Goal: Task Accomplishment & Management: Manage account settings

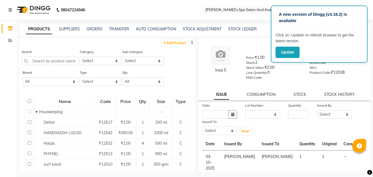
select select
click at [9, 28] on icon at bounding box center [10, 28] width 5 height 4
click at [251, 94] on link "CONSUMPTION" at bounding box center [261, 94] width 29 height 5
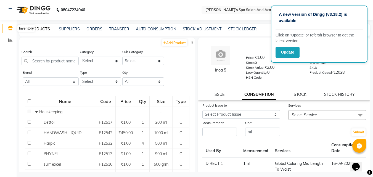
click at [9, 28] on icon at bounding box center [10, 28] width 5 height 4
click at [324, 100] on div "Inoa 5 Price: ₹1.00 Stock: 2 Stock Value: ₹2.00 Low Quantity: 0 HSN Code: Detai…" at bounding box center [284, 130] width 172 height 185
click at [291, 53] on button "Update" at bounding box center [287, 52] width 24 height 11
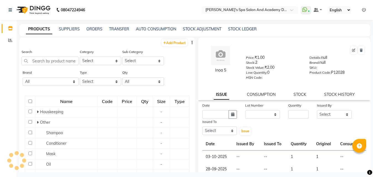
select select
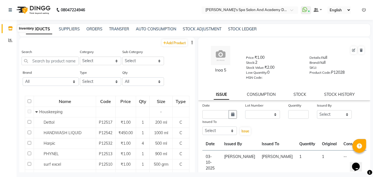
click at [10, 27] on icon at bounding box center [10, 28] width 5 height 4
click at [38, 60] on input "text" at bounding box center [50, 61] width 57 height 9
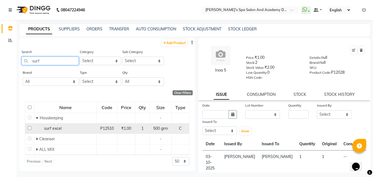
type input "surf"
click at [58, 126] on span "surf excel" at bounding box center [52, 128] width 17 height 5
select select
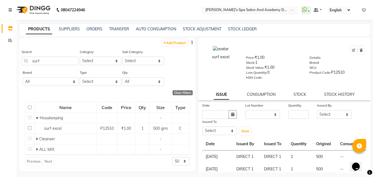
click at [283, 9] on input "text" at bounding box center [244, 11] width 80 height 6
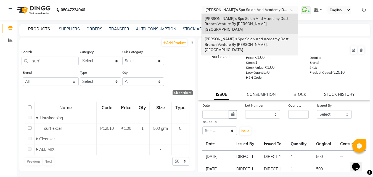
click at [261, 38] on div "Sarla's Spa Salon And Academy Dosti Branch Venture By Shasa Ho, Thane" at bounding box center [250, 44] width 96 height 21
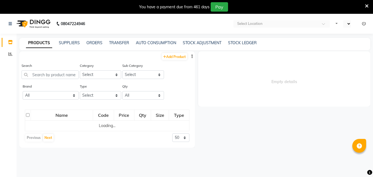
select select "en"
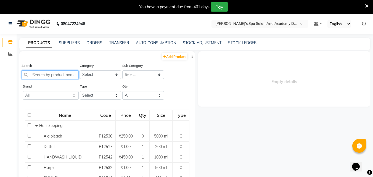
click at [38, 75] on input "text" at bounding box center [50, 74] width 57 height 9
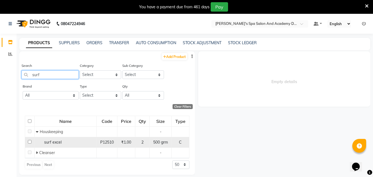
type input "surf"
click at [67, 139] on div "surf excel" at bounding box center [65, 142] width 59 height 6
select select
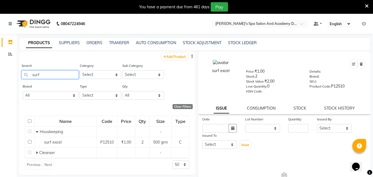
drag, startPoint x: 45, startPoint y: 76, endPoint x: 23, endPoint y: 73, distance: 22.3
click at [23, 73] on input "surf" at bounding box center [50, 74] width 57 height 9
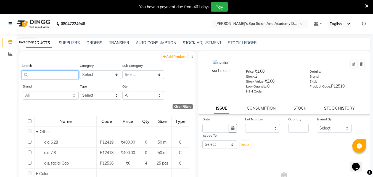
type input "."
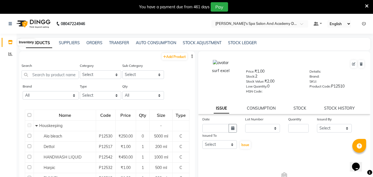
click at [10, 42] on icon at bounding box center [10, 42] width 5 height 4
